Goal: Task Accomplishment & Management: Complete application form

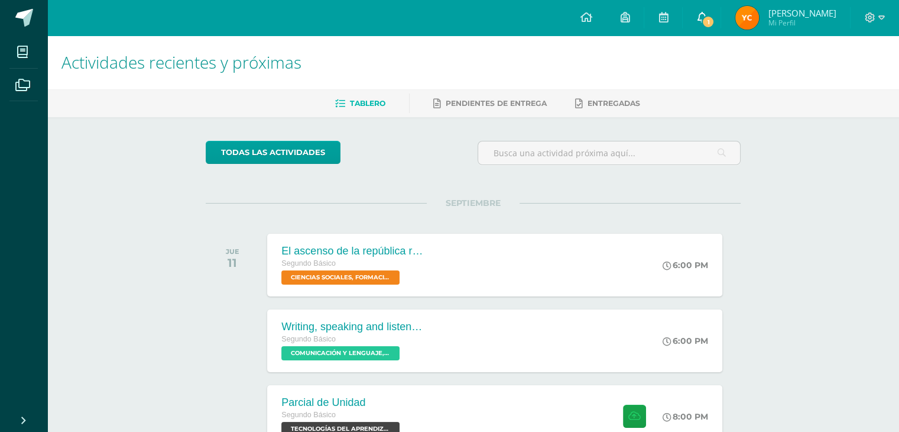
click at [693, 17] on link "1" at bounding box center [702, 17] width 38 height 35
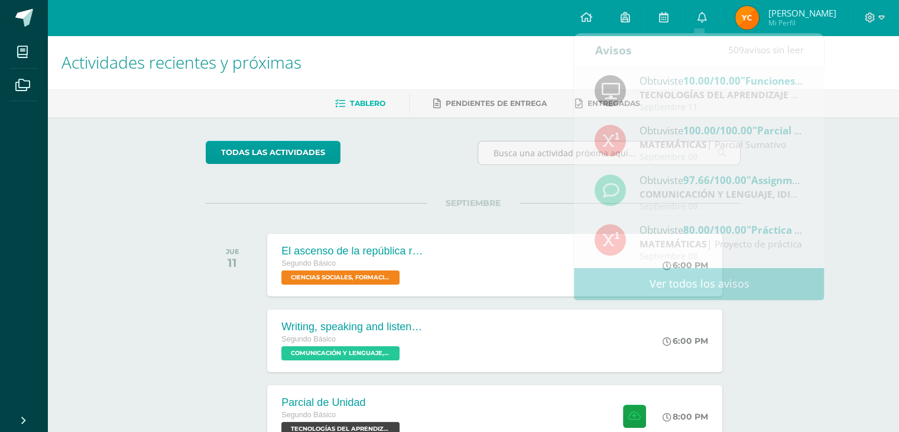
click at [800, 24] on span "Mi Perfil" at bounding box center [802, 23] width 68 height 10
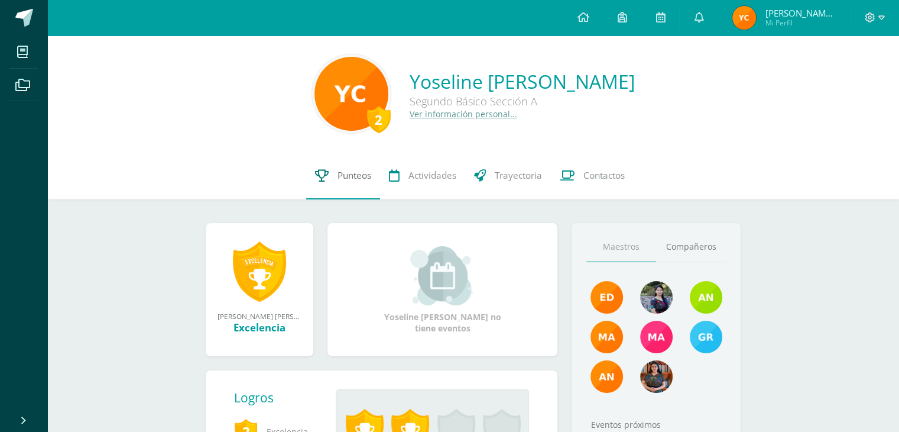
click at [355, 183] on link "Punteos" at bounding box center [343, 175] width 74 height 47
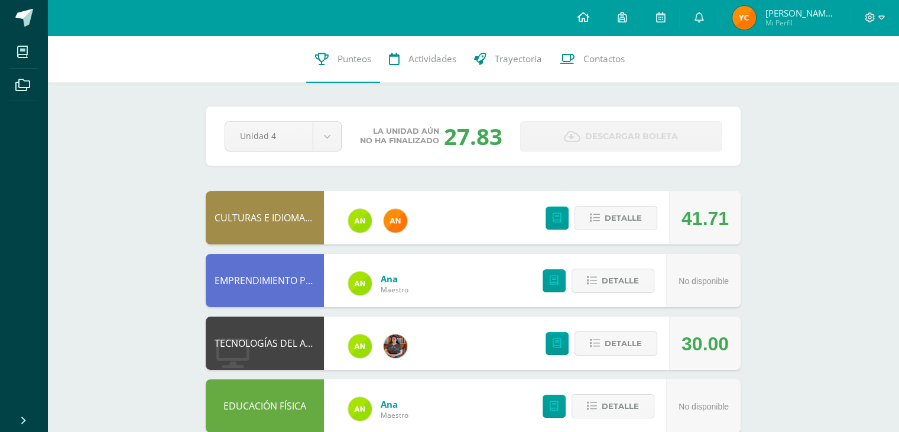
click at [578, 21] on icon at bounding box center [583, 17] width 12 height 11
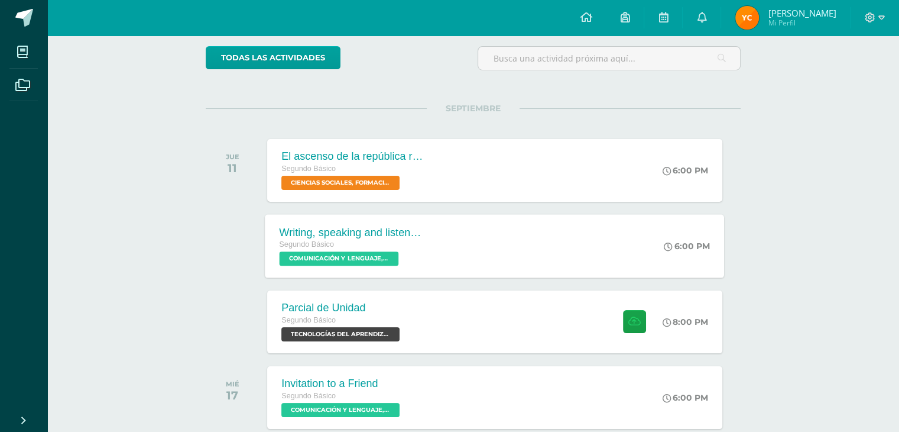
scroll to position [96, 0]
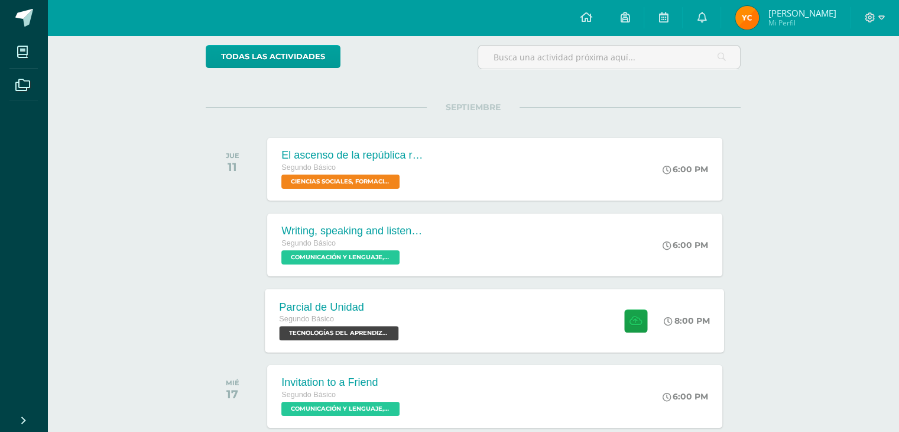
click at [567, 325] on div "Parcial de Unidad Segundo Básico TECNOLOGÍAS DEL APRENDIZAJE Y LA COMUNICACIÓN …" at bounding box center [496, 320] width 460 height 63
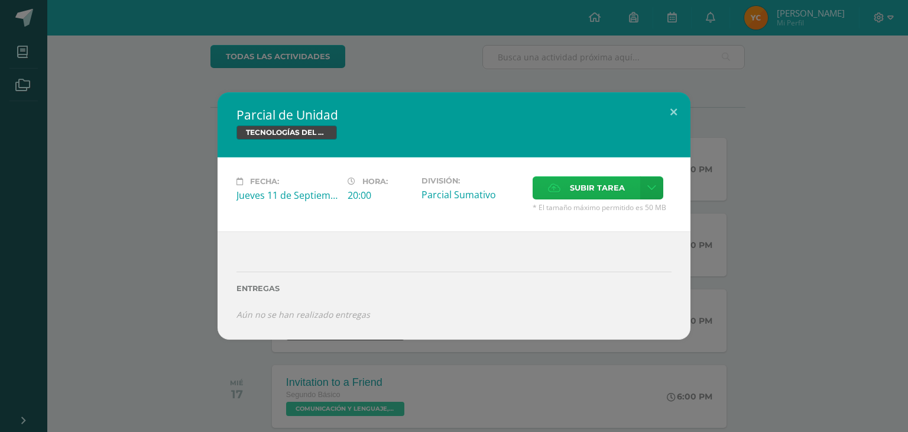
click at [599, 177] on span "Subir tarea" at bounding box center [597, 188] width 55 height 22
click at [0, 0] on input "Subir tarea" at bounding box center [0, 0] width 0 height 0
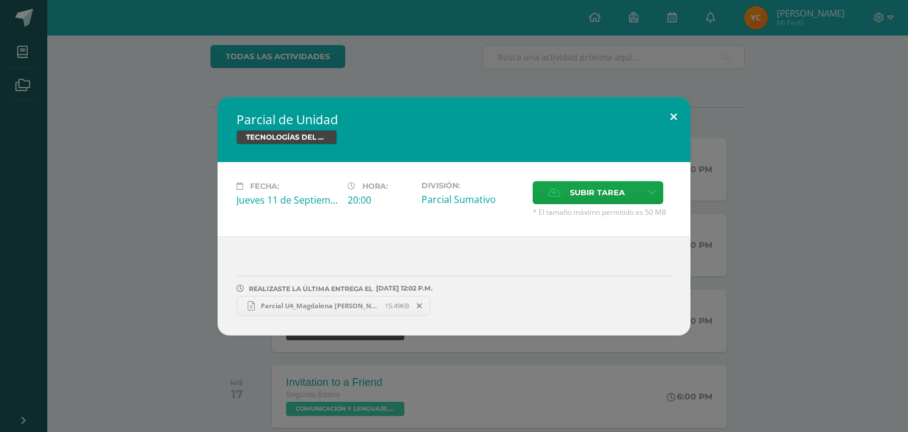
click at [665, 111] on button at bounding box center [674, 117] width 34 height 40
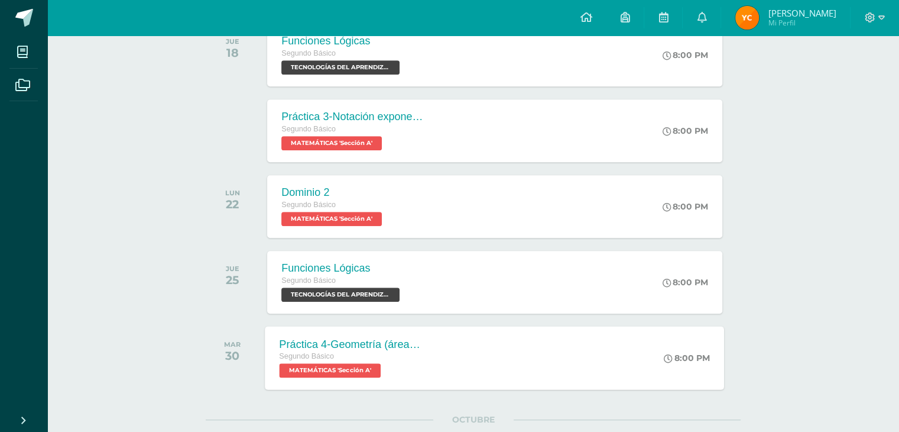
scroll to position [628, 0]
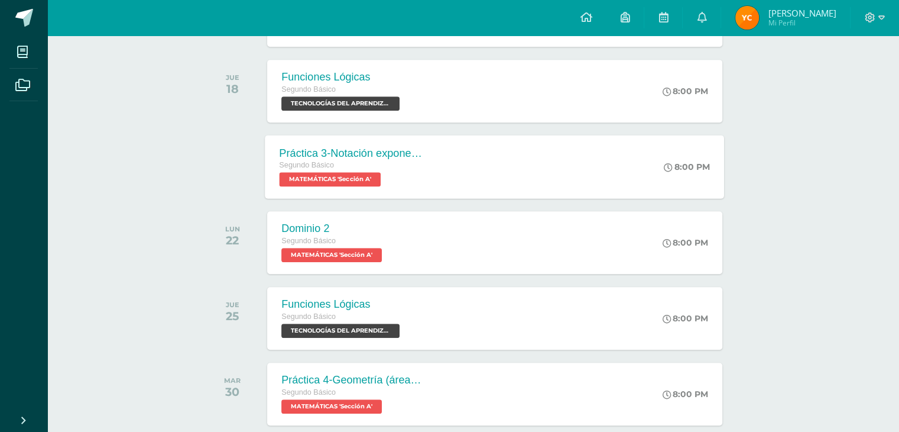
click at [509, 162] on div "Práctica 3-Notación exponencial, notación científica Segundo Básico MATEMÁTICAS…" at bounding box center [496, 166] width 460 height 63
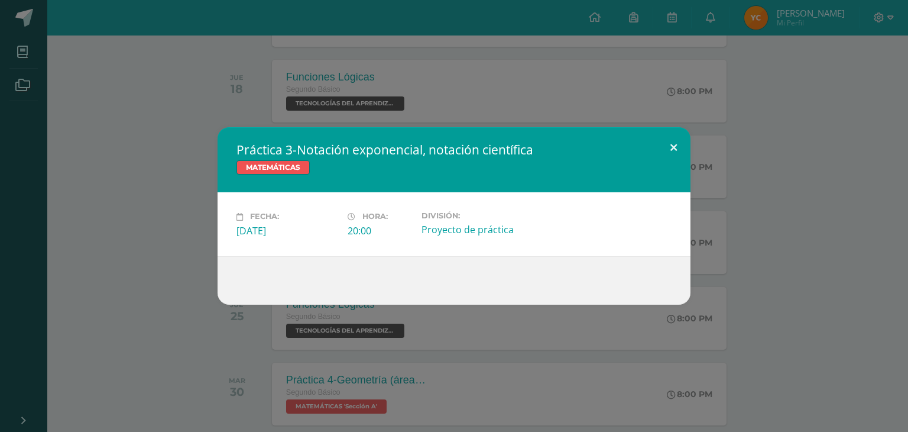
click at [677, 148] on button at bounding box center [674, 147] width 34 height 40
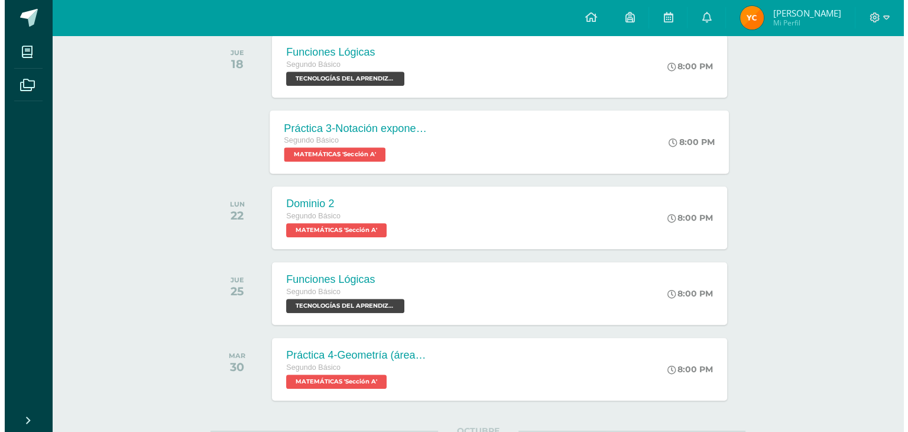
scroll to position [651, 0]
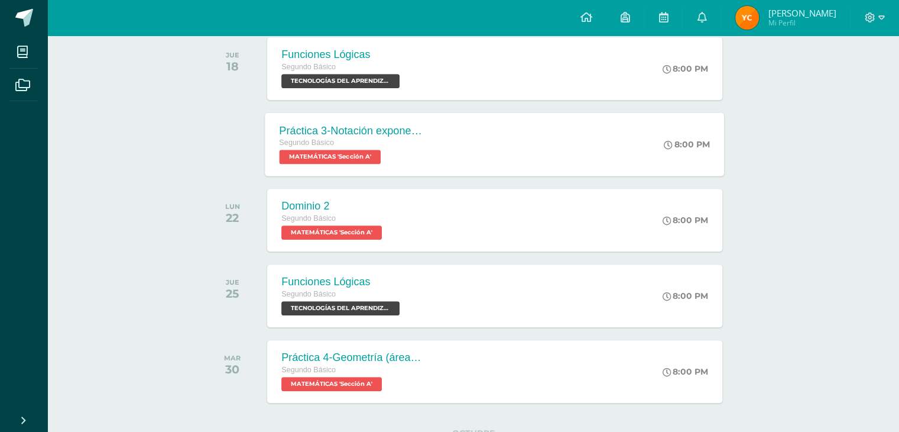
click at [431, 160] on div "Práctica 3-Notación exponencial, notación científica Segundo Básico MATEMÁTICAS…" at bounding box center [352, 143] width 172 height 63
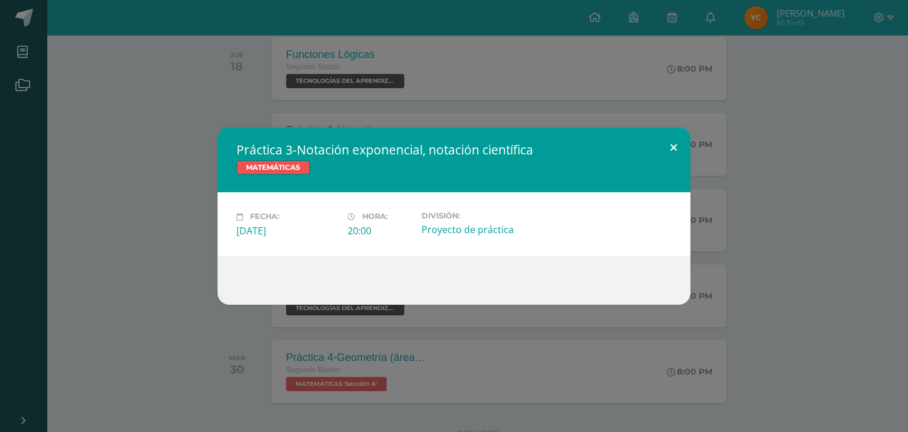
click at [667, 140] on button at bounding box center [674, 147] width 34 height 40
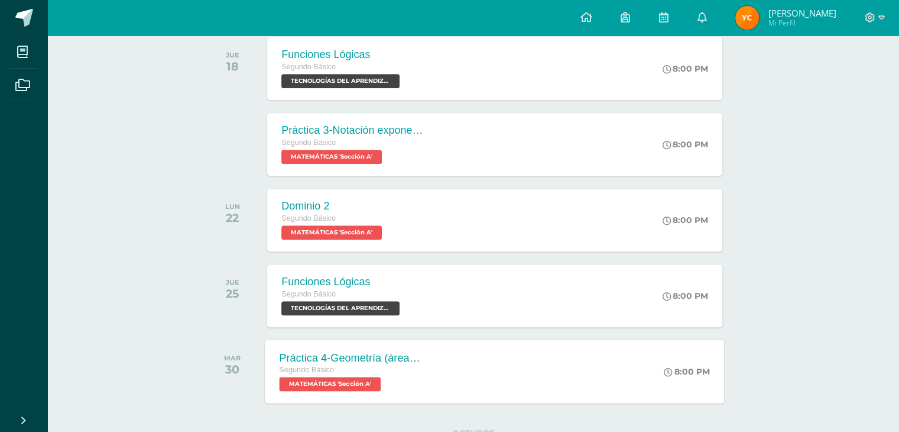
click at [550, 354] on div "Práctica 4-Geometría (área, perímetro, volumen, circunferencia) Segundo Básico …" at bounding box center [496, 370] width 460 height 63
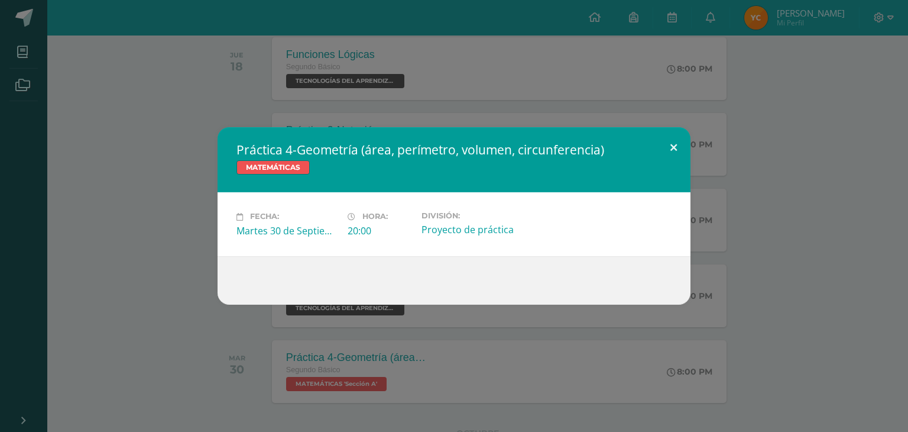
click at [672, 143] on button at bounding box center [674, 147] width 34 height 40
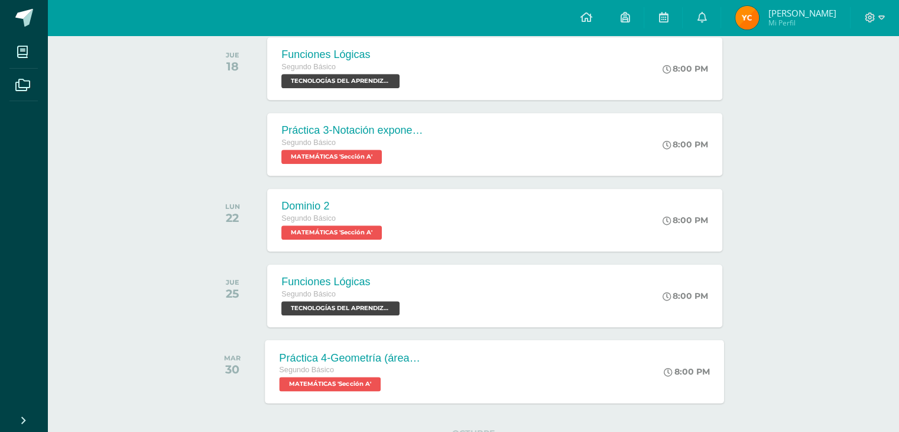
click at [564, 360] on div "Práctica 4-Geometría (área, perímetro, volumen, circunferencia) Segundo Básico …" at bounding box center [496, 370] width 460 height 63
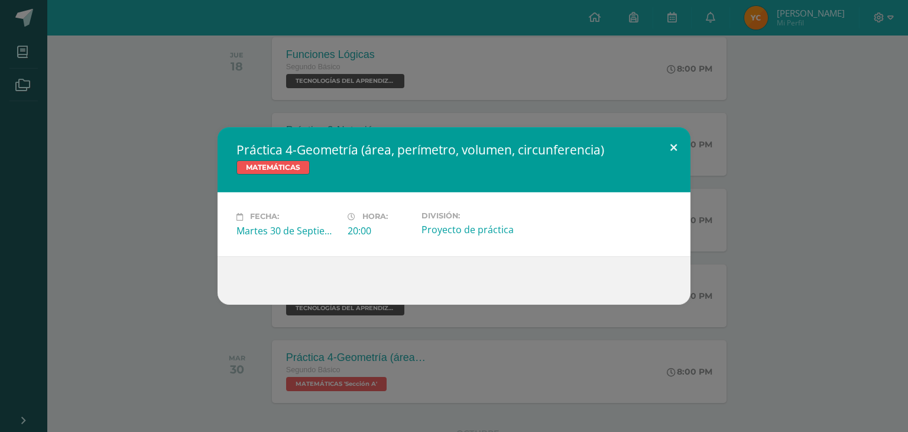
click at [675, 143] on button at bounding box center [674, 147] width 34 height 40
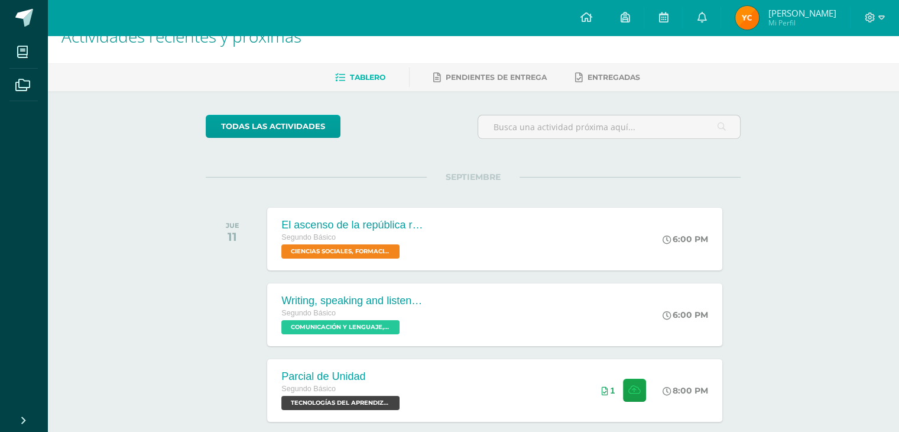
scroll to position [0, 0]
